Goal: Transaction & Acquisition: Subscribe to service/newsletter

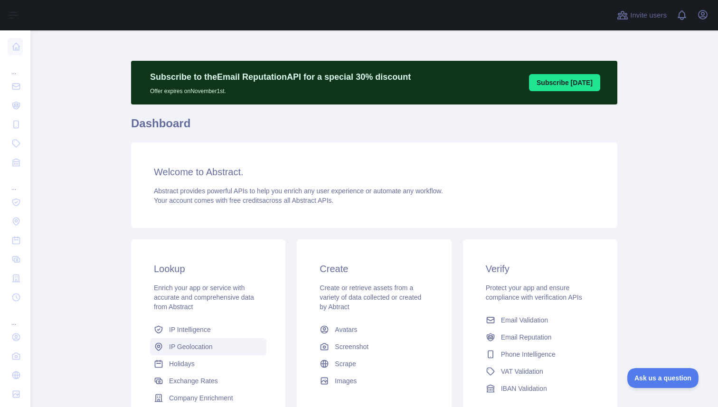
click at [195, 347] on span "IP Geolocation" at bounding box center [191, 346] width 44 height 9
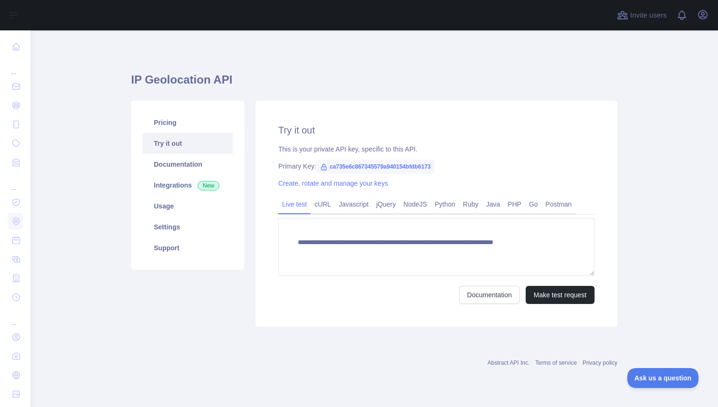
type textarea "**********"
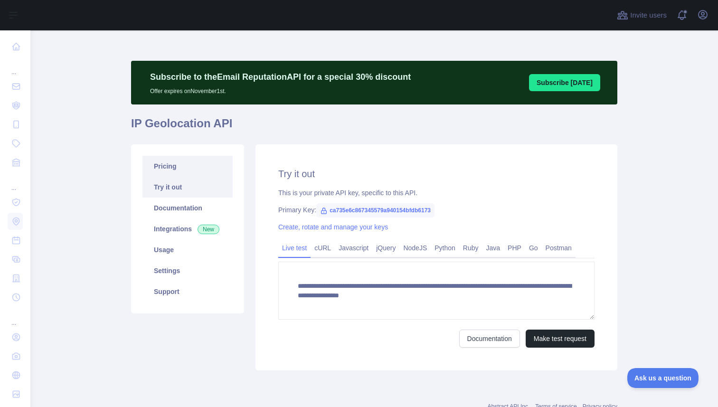
click at [202, 168] on link "Pricing" at bounding box center [187, 166] width 90 height 21
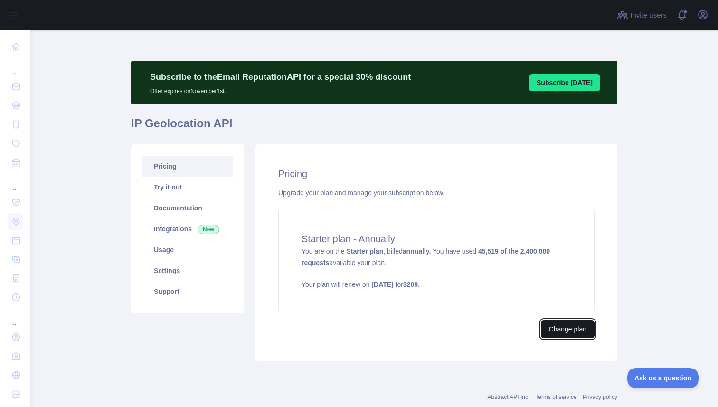
click at [578, 332] on button "Change plan" at bounding box center [568, 329] width 54 height 18
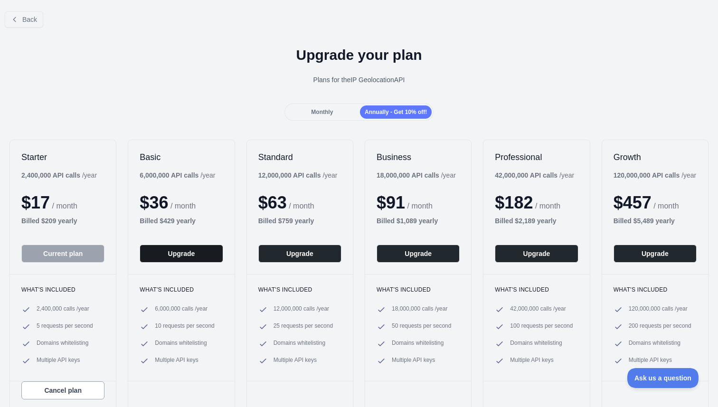
click at [176, 254] on button "Upgrade" at bounding box center [181, 253] width 83 height 18
click at [327, 110] on span "Monthly" at bounding box center [322, 112] width 22 height 7
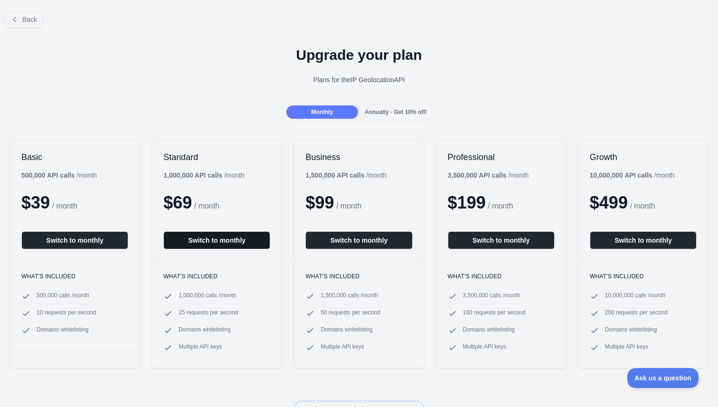
click at [194, 239] on button "Switch to monthly" at bounding box center [216, 240] width 107 height 18
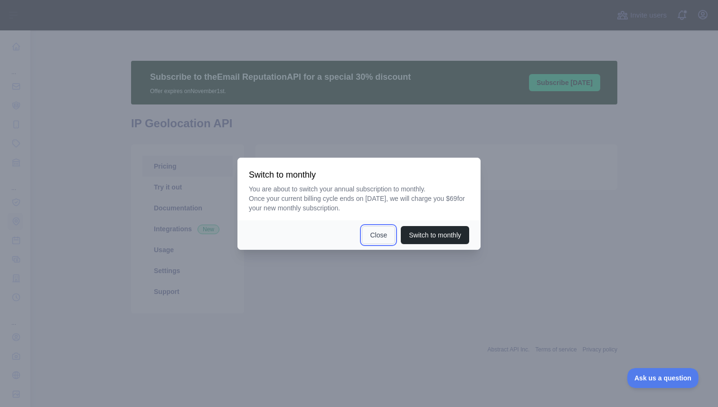
click at [366, 235] on button "Close" at bounding box center [378, 235] width 33 height 18
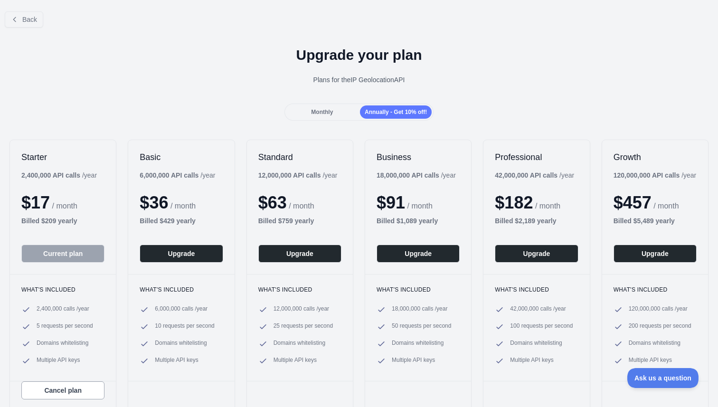
click at [237, 119] on div "Monthly Annually - Get 10% off!" at bounding box center [359, 111] width 718 height 17
